Goal: Task Accomplishment & Management: Complete application form

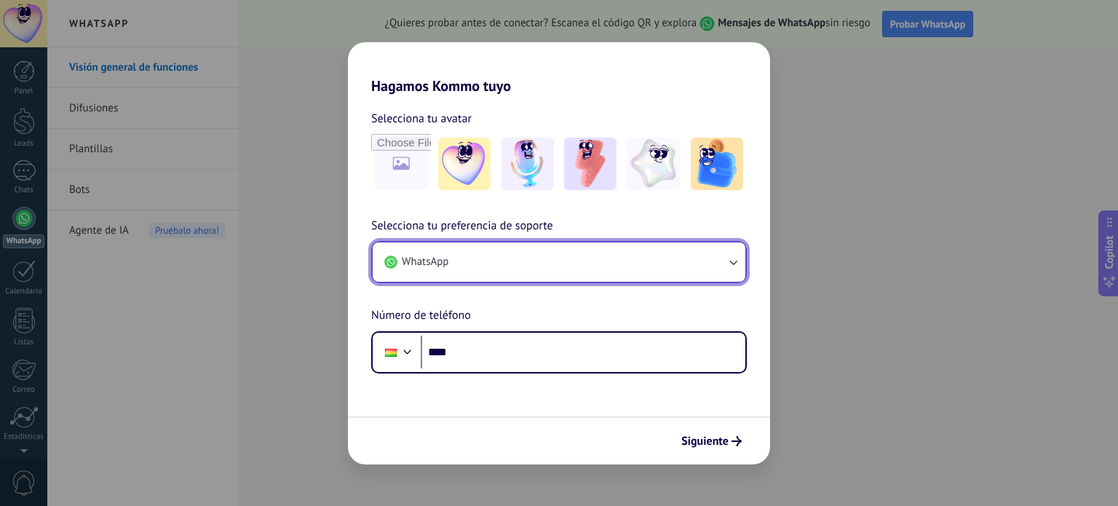
click at [549, 266] on button "WhatsApp" at bounding box center [559, 261] width 373 height 39
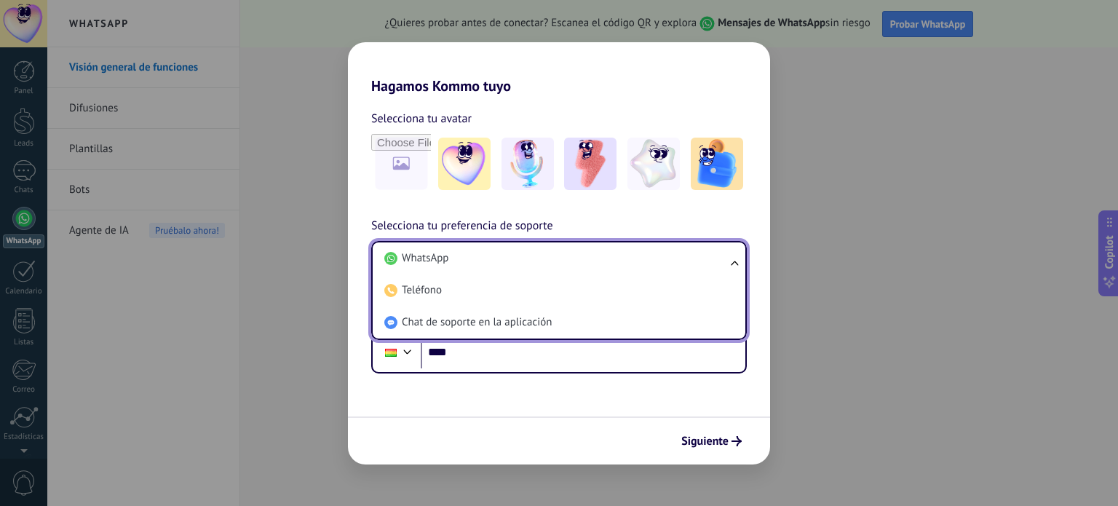
click at [549, 266] on li "WhatsApp" at bounding box center [556, 258] width 355 height 32
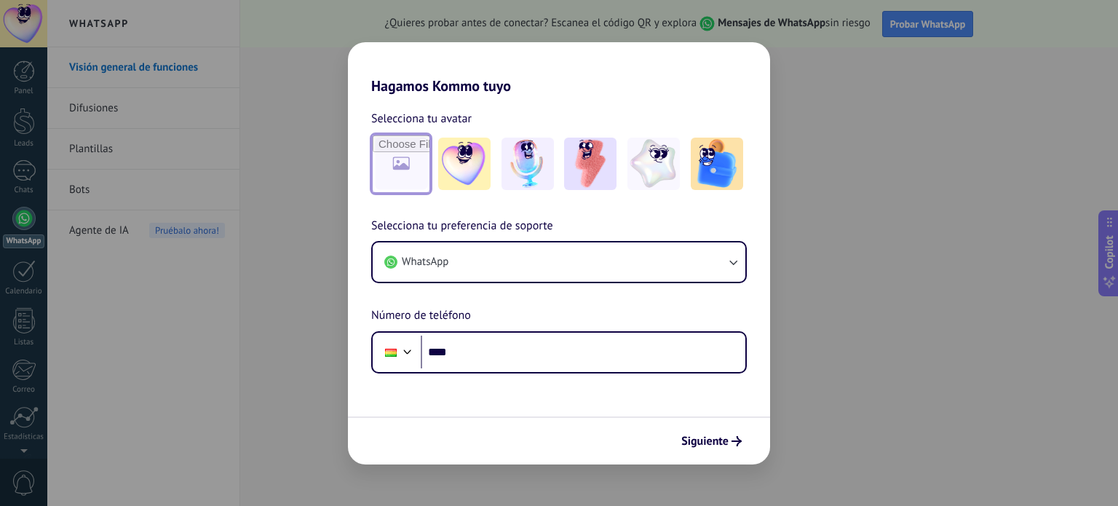
click at [394, 159] on input "file" at bounding box center [401, 163] width 57 height 57
type input "**********"
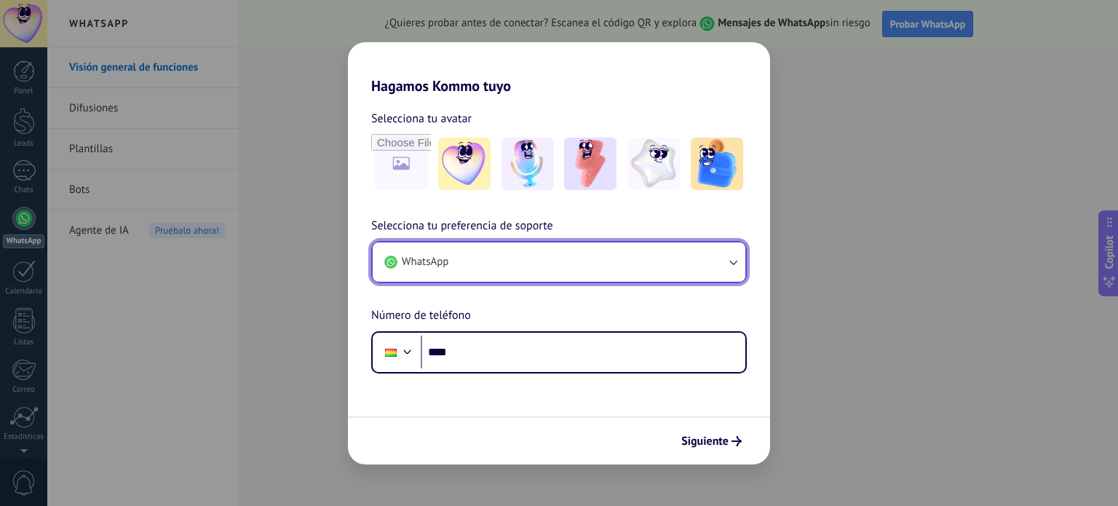
click at [478, 261] on button "WhatsApp" at bounding box center [559, 261] width 373 height 39
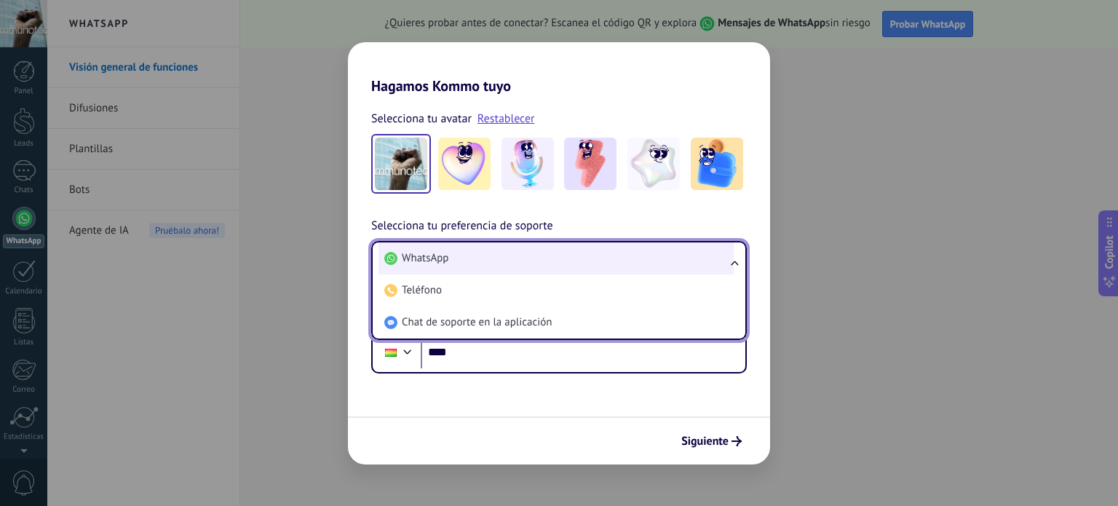
click at [457, 264] on li "WhatsApp" at bounding box center [556, 258] width 355 height 32
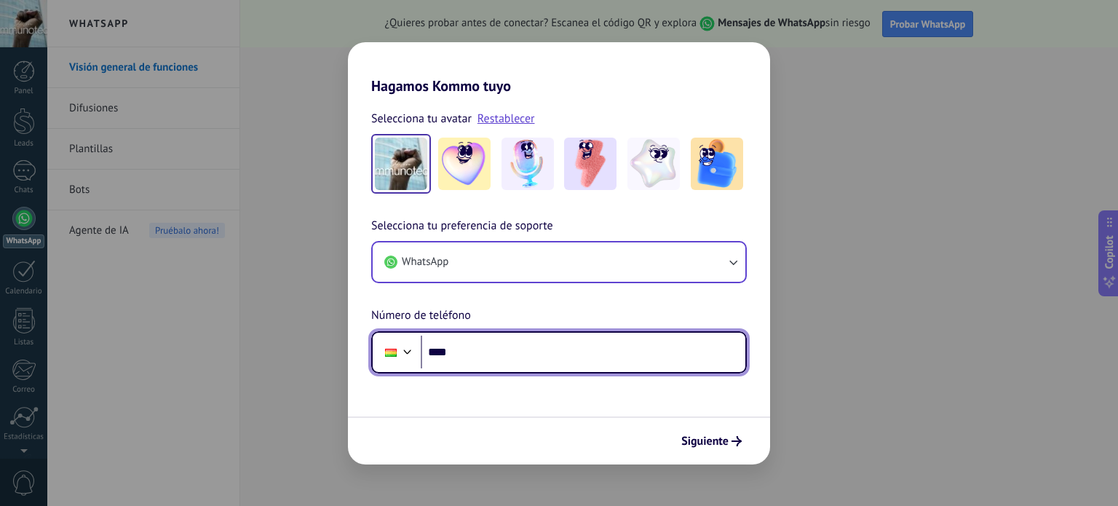
click at [474, 355] on input "****" at bounding box center [583, 352] width 325 height 33
type input "**********"
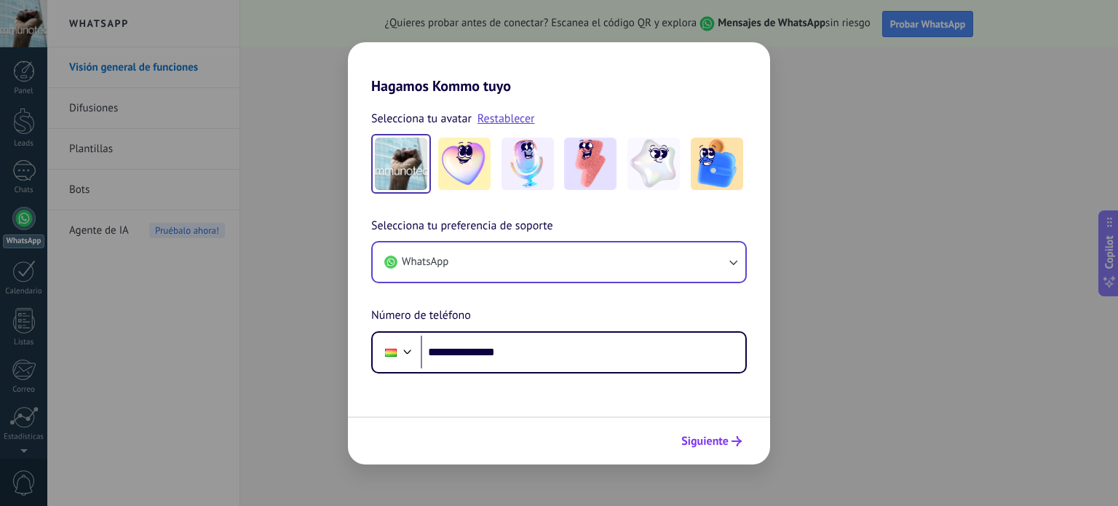
click at [686, 436] on span "Siguiente" at bounding box center [705, 441] width 47 height 10
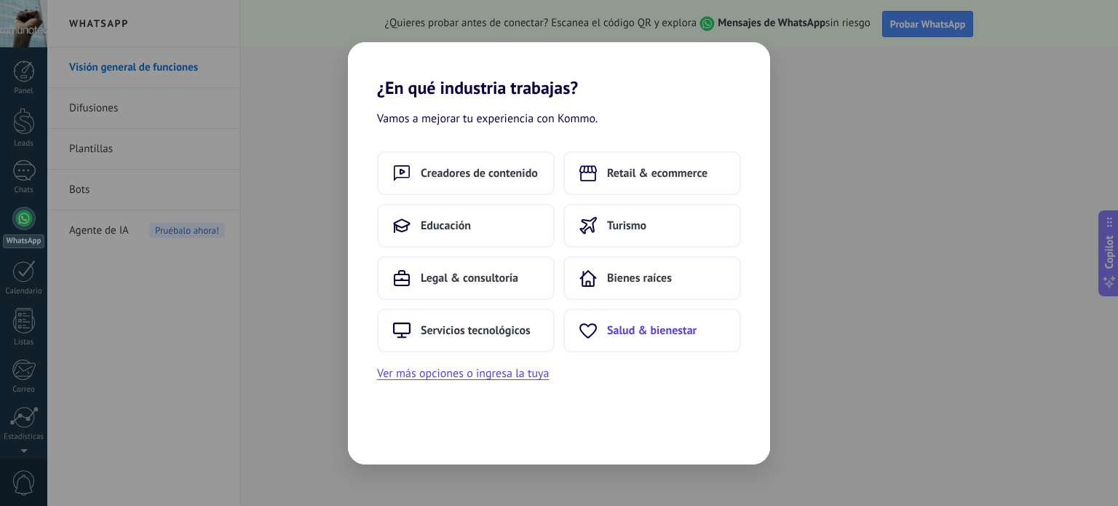
click at [634, 327] on span "Salud & bienestar" at bounding box center [652, 330] width 90 height 15
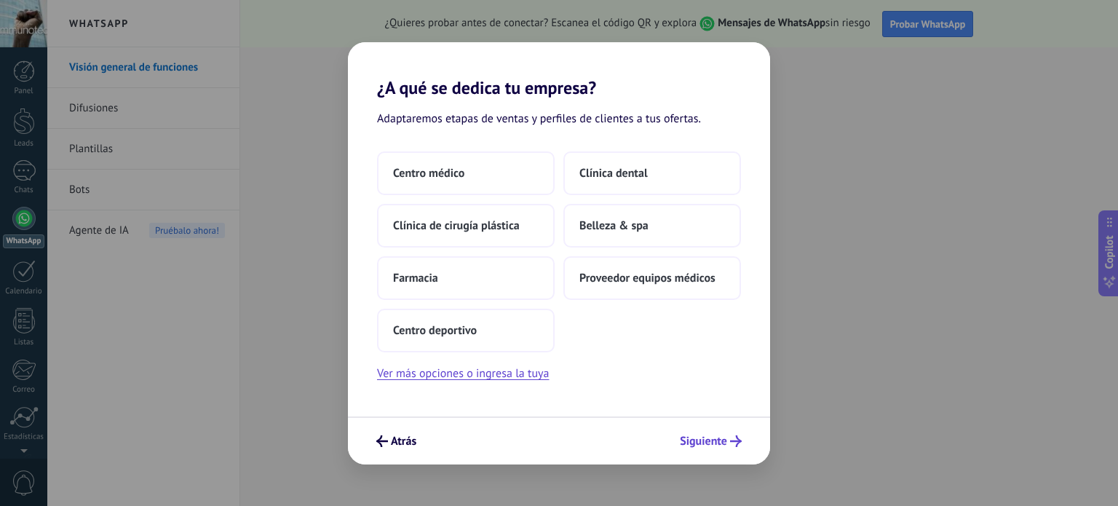
click at [732, 438] on icon "submit" at bounding box center [736, 441] width 12 height 12
drag, startPoint x: 722, startPoint y: 440, endPoint x: 505, endPoint y: 385, distance: 224.5
click at [505, 385] on div "¿A qué se dedica tu empresa? Adaptaremos etapas de ventas y perfiles de cliente…" at bounding box center [559, 253] width 422 height 422
click at [504, 367] on button "Ver más opciones o ingresa la tuya" at bounding box center [463, 373] width 172 height 19
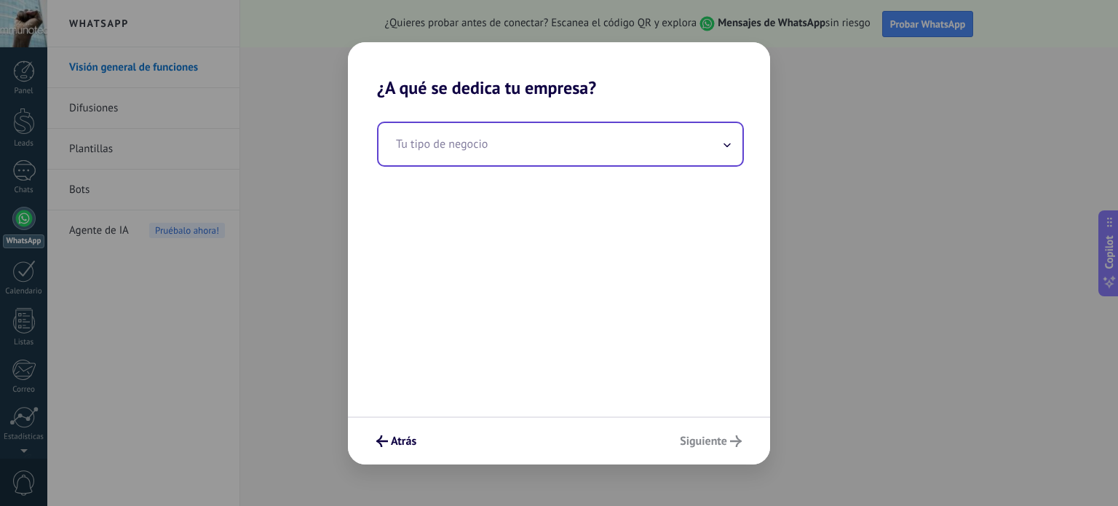
click at [516, 145] on input "text" at bounding box center [561, 144] width 364 height 42
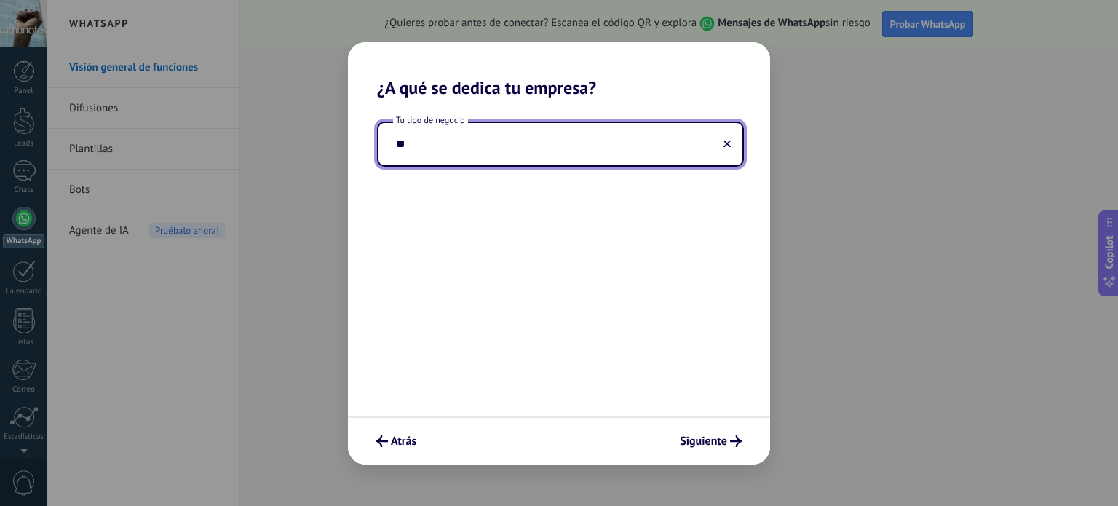
type input "*"
type input "**********"
click at [714, 442] on span "Siguiente" at bounding box center [703, 441] width 47 height 10
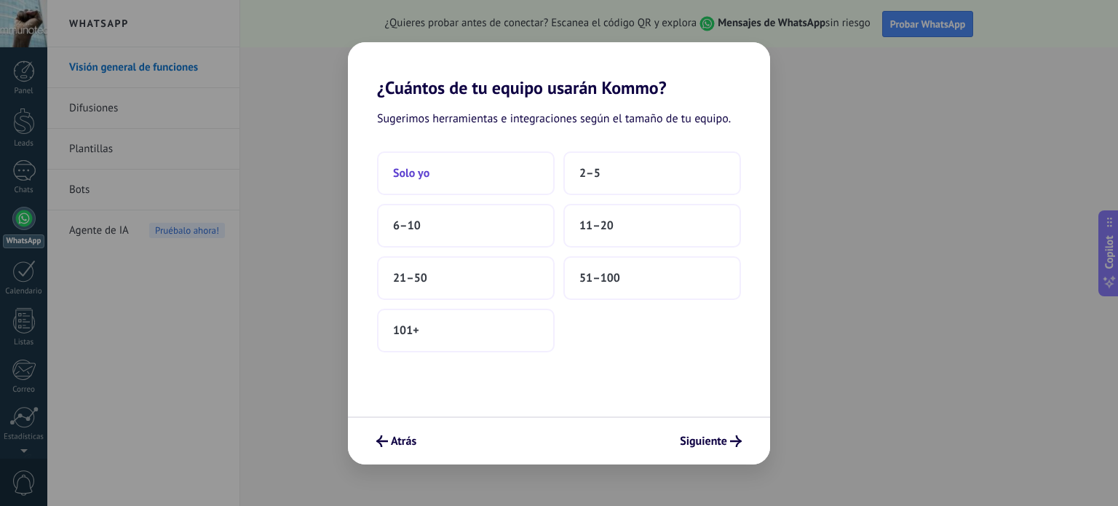
click at [454, 179] on button "Solo yo" at bounding box center [466, 173] width 178 height 44
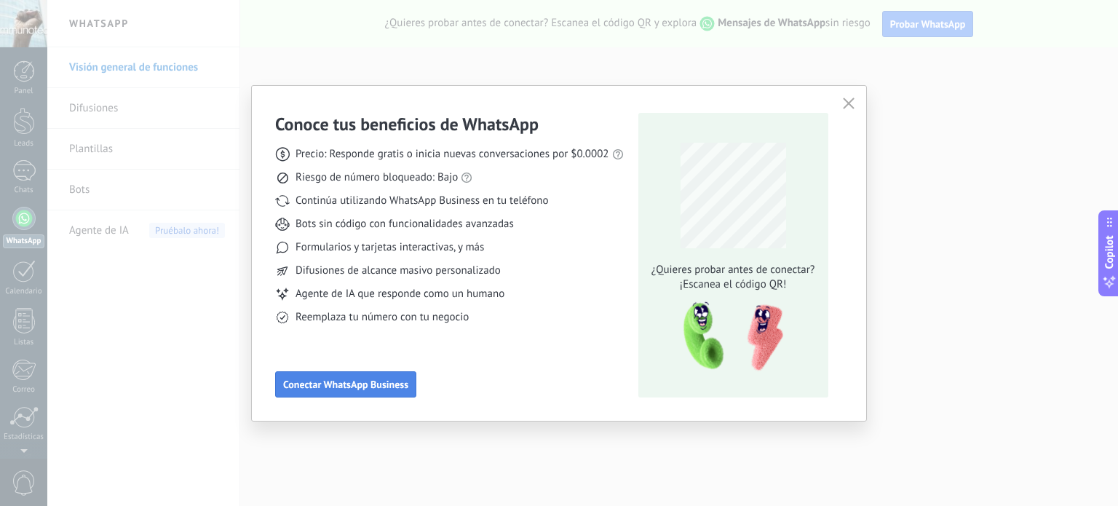
click at [347, 381] on span "Conectar WhatsApp Business" at bounding box center [345, 384] width 125 height 10
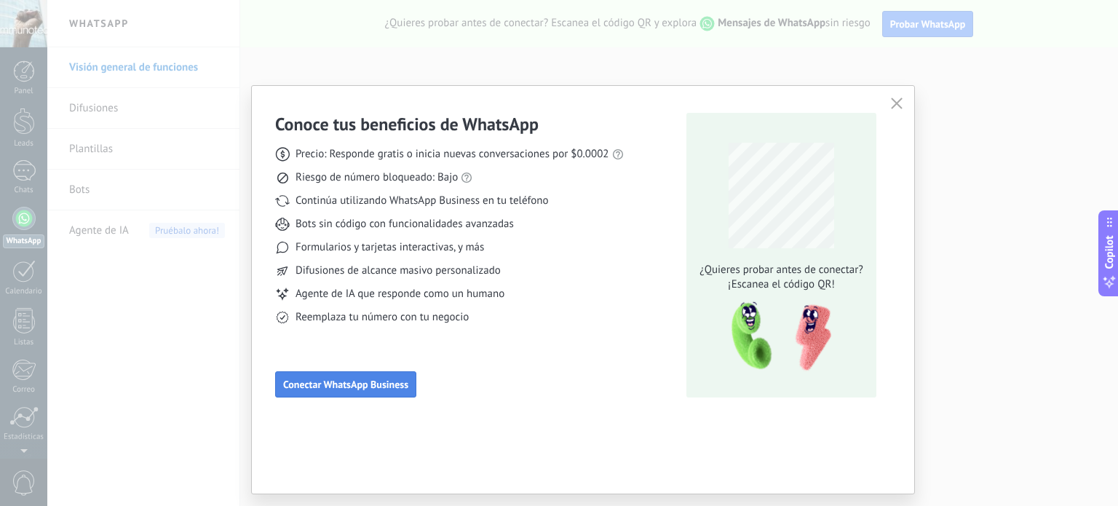
click at [347, 381] on body ".abecls-1,.abecls-2{fill-rule:evenodd}.abecls-2{fill:#fff} .abhcls-1{fill:none}…" at bounding box center [559, 253] width 1118 height 506
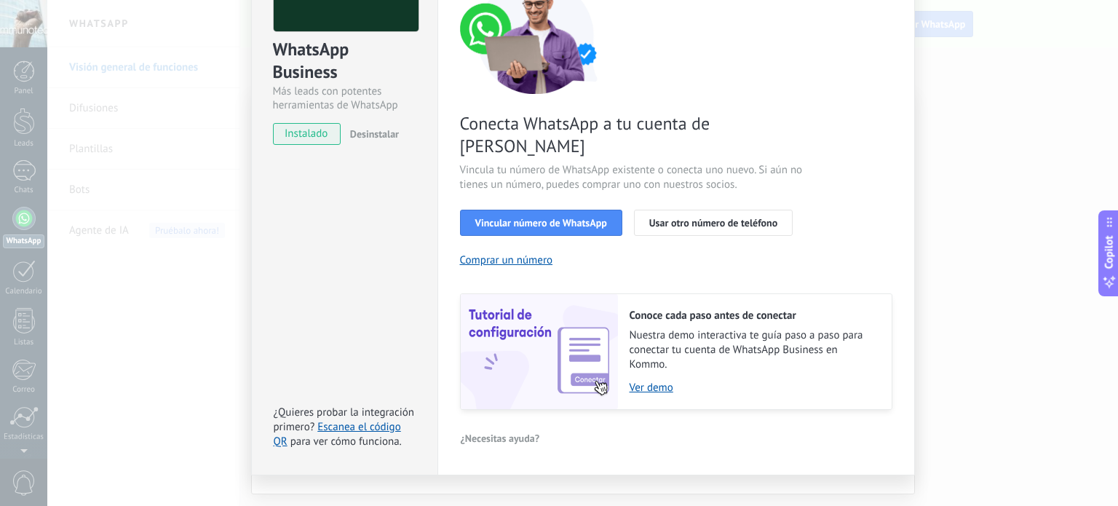
scroll to position [140, 0]
click at [574, 218] on span "Vincular número de WhatsApp" at bounding box center [541, 223] width 132 height 10
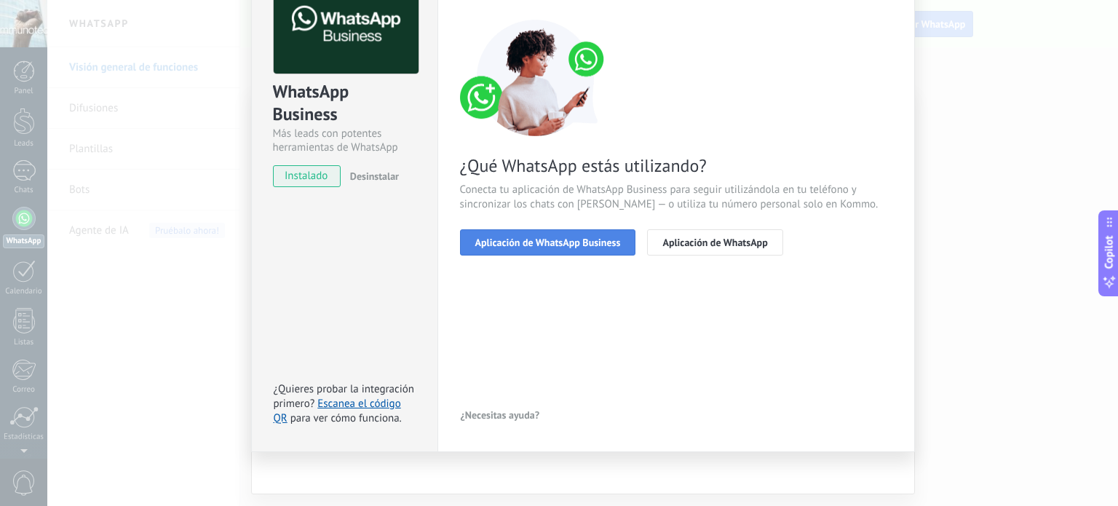
click at [570, 237] on span "Aplicación de WhatsApp Business" at bounding box center [548, 242] width 146 height 10
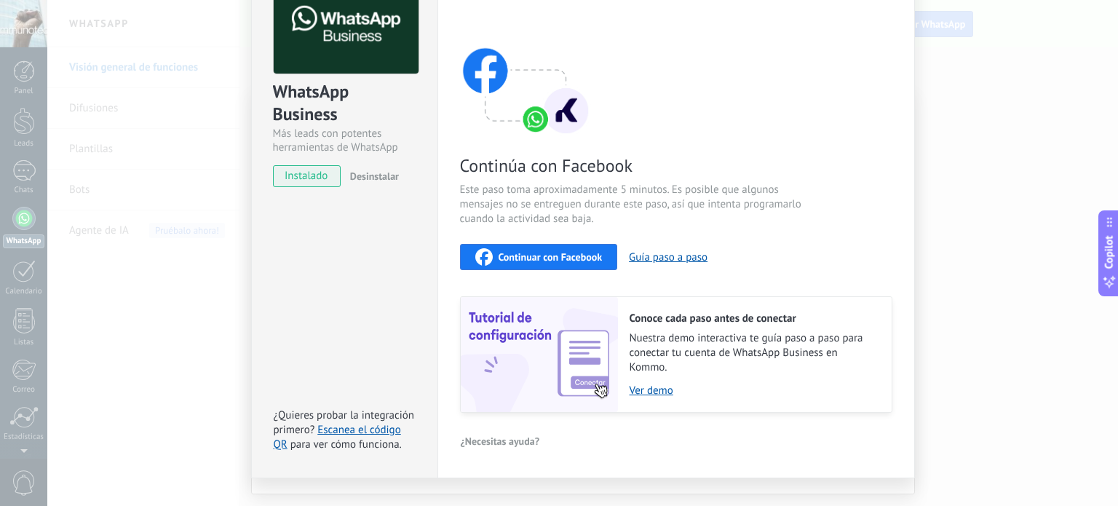
click at [566, 264] on button "Continuar con Facebook" at bounding box center [539, 257] width 158 height 26
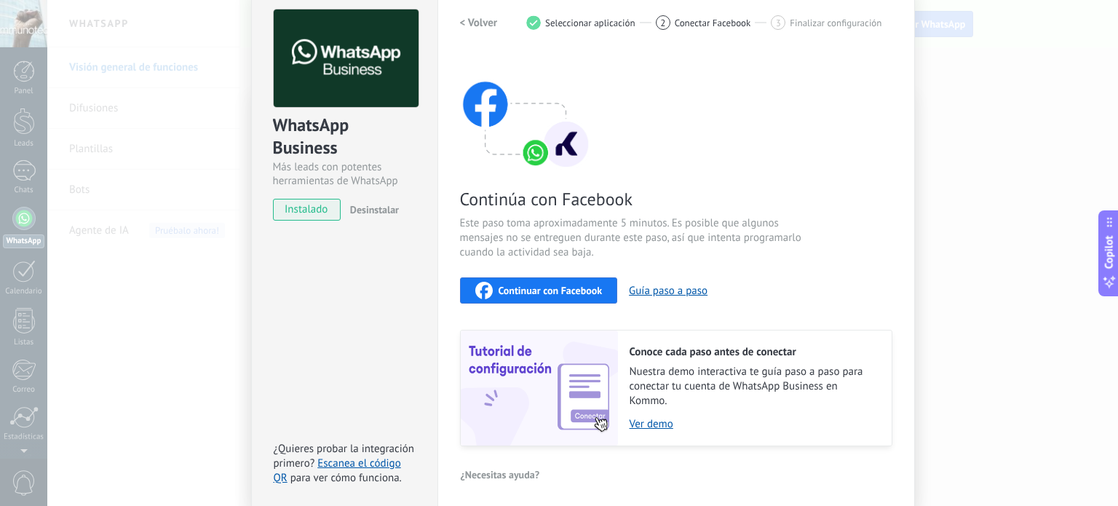
scroll to position [64, 0]
click at [673, 296] on div "Continuar con Facebook Guía paso a paso" at bounding box center [676, 290] width 433 height 26
click at [673, 292] on button "Guía paso a paso" at bounding box center [668, 291] width 79 height 14
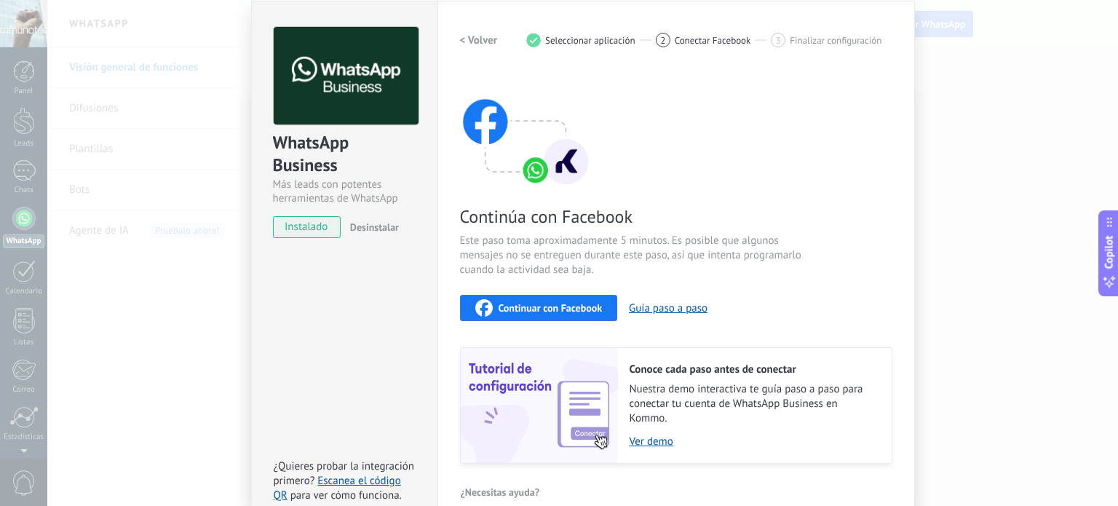
scroll to position [123, 0]
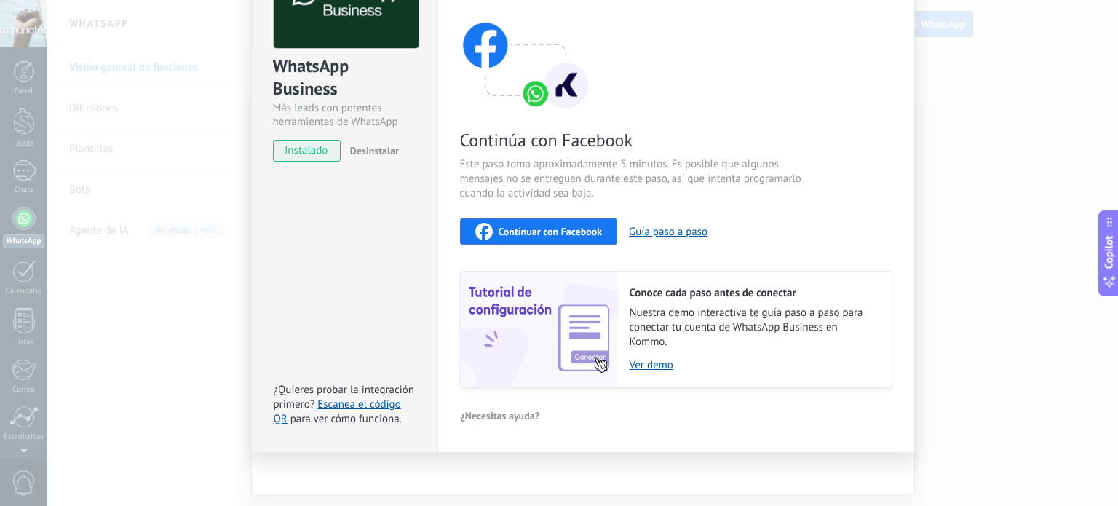
click at [578, 238] on div "Continuar con Facebook" at bounding box center [538, 231] width 127 height 17
